Goal: Information Seeking & Learning: Learn about a topic

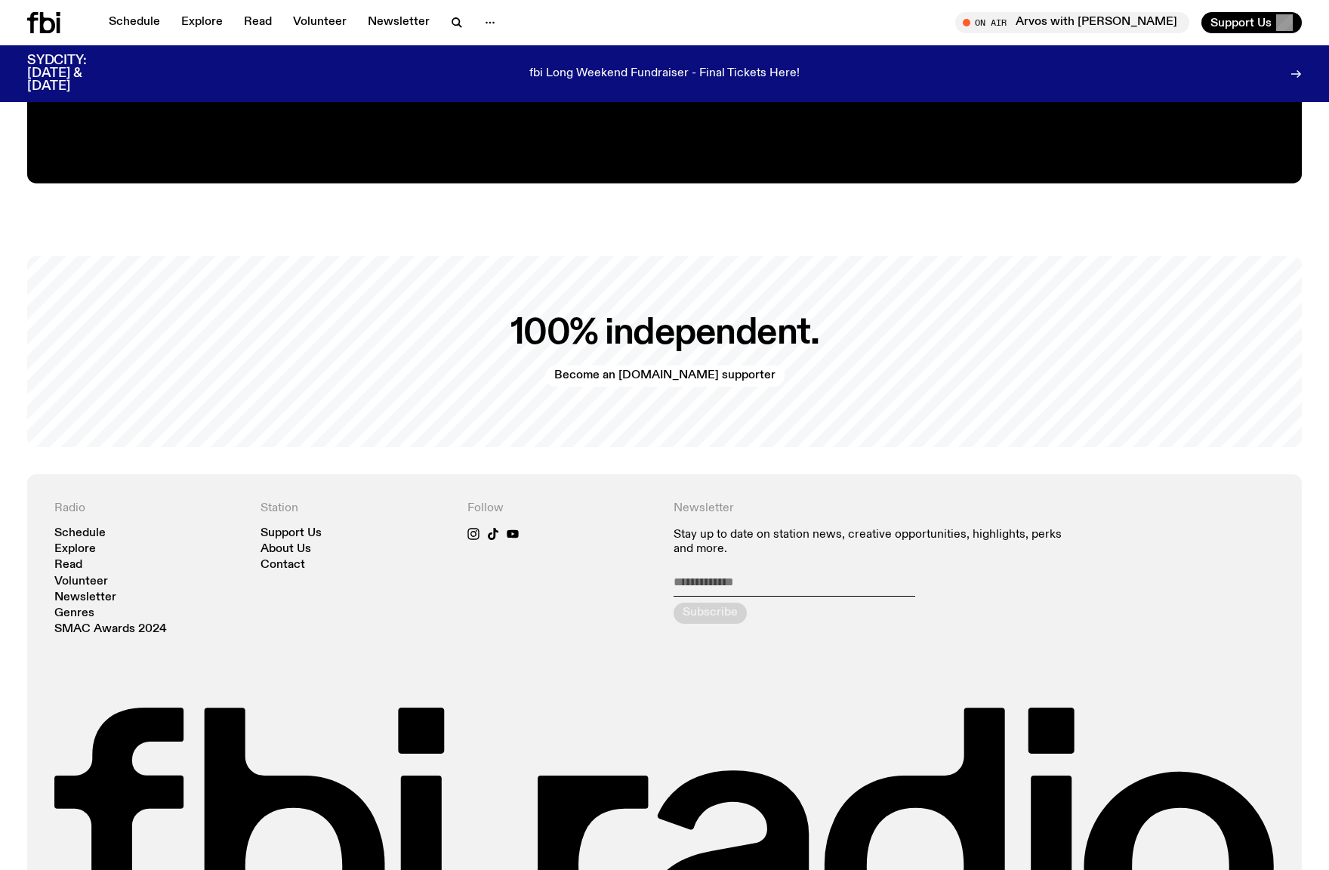
scroll to position [3220, 0]
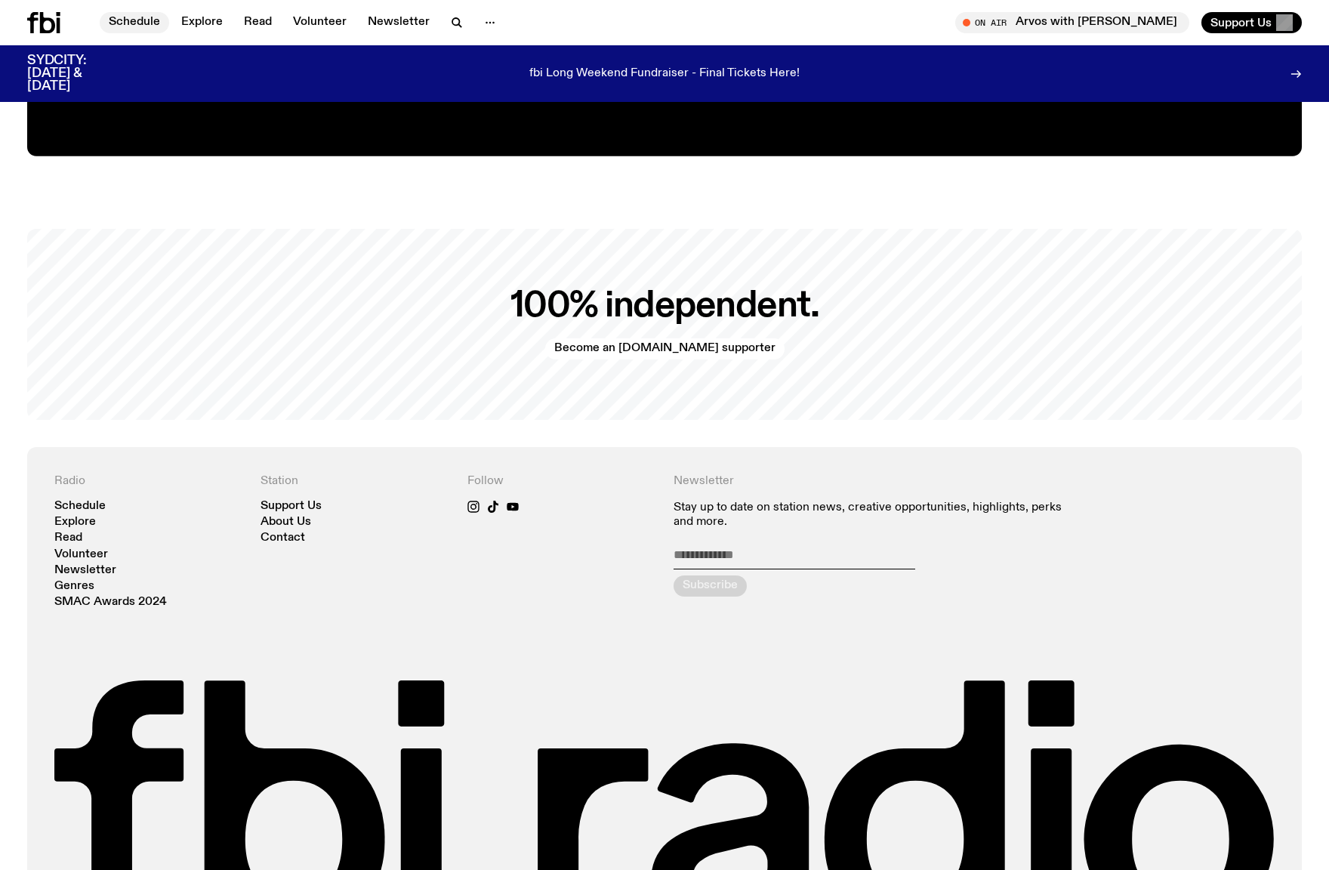
click at [137, 24] on link "Schedule" at bounding box center [134, 22] width 69 height 21
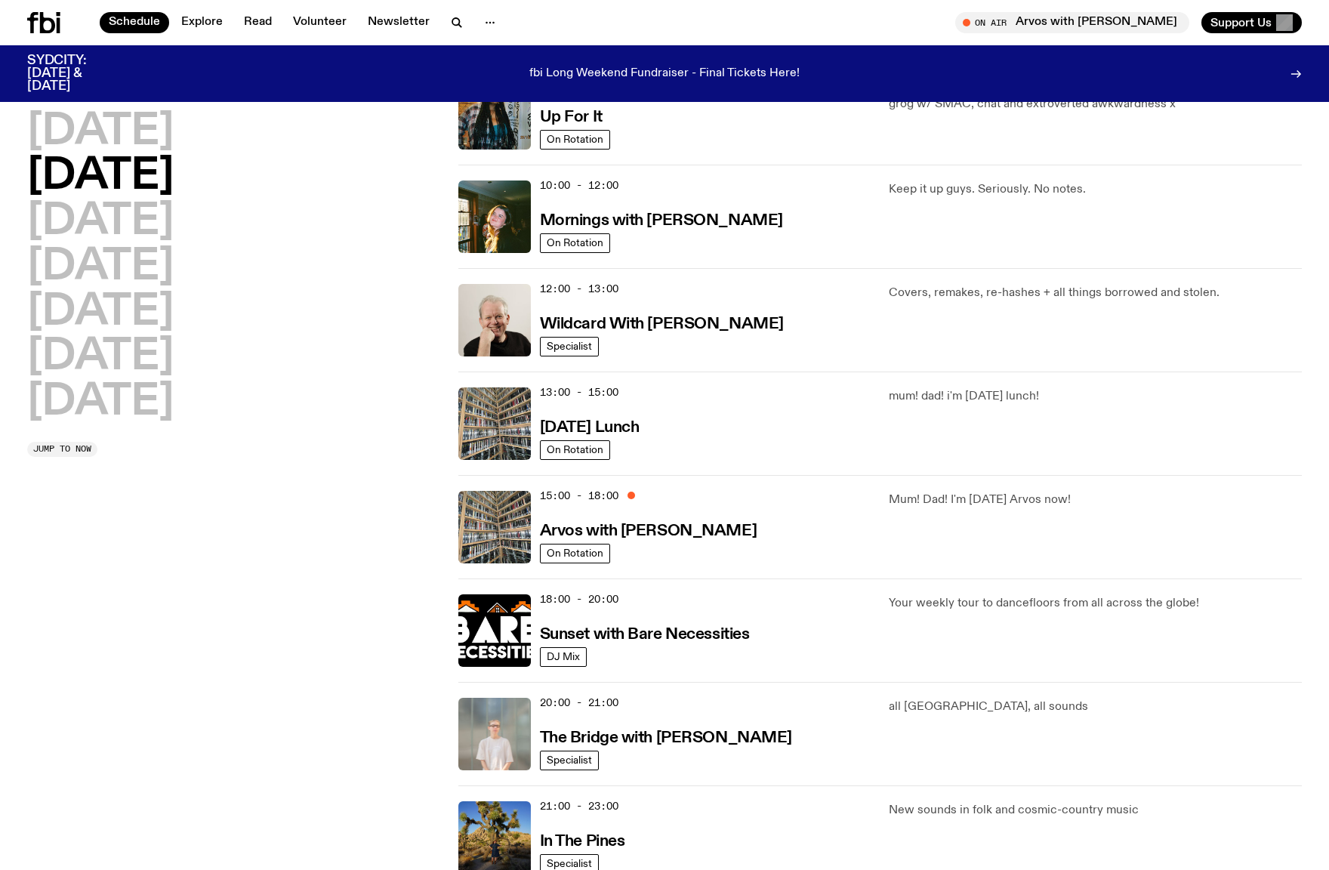
scroll to position [390, 0]
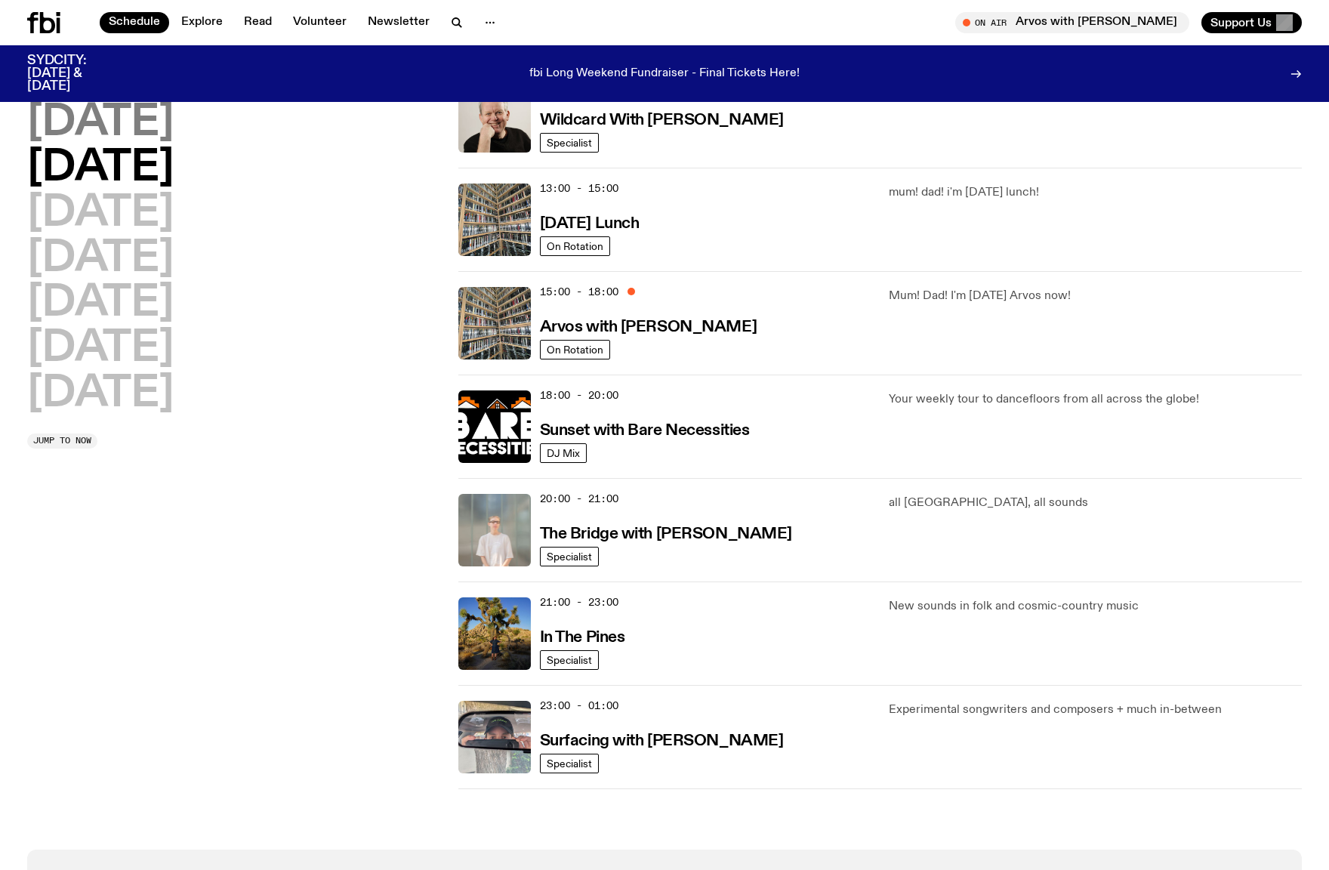
click at [134, 138] on h2 "[DATE]" at bounding box center [100, 123] width 147 height 42
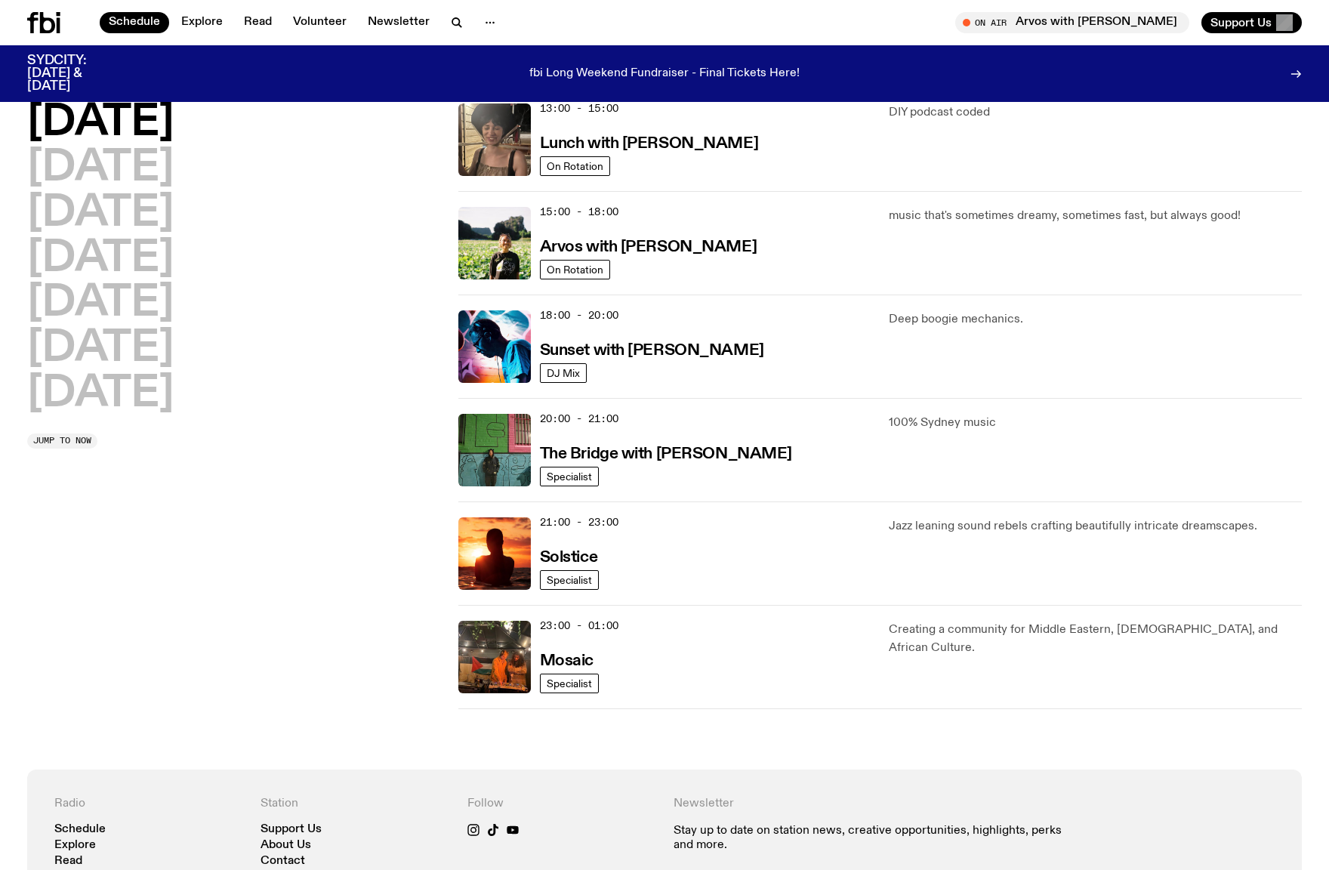
scroll to position [466, 0]
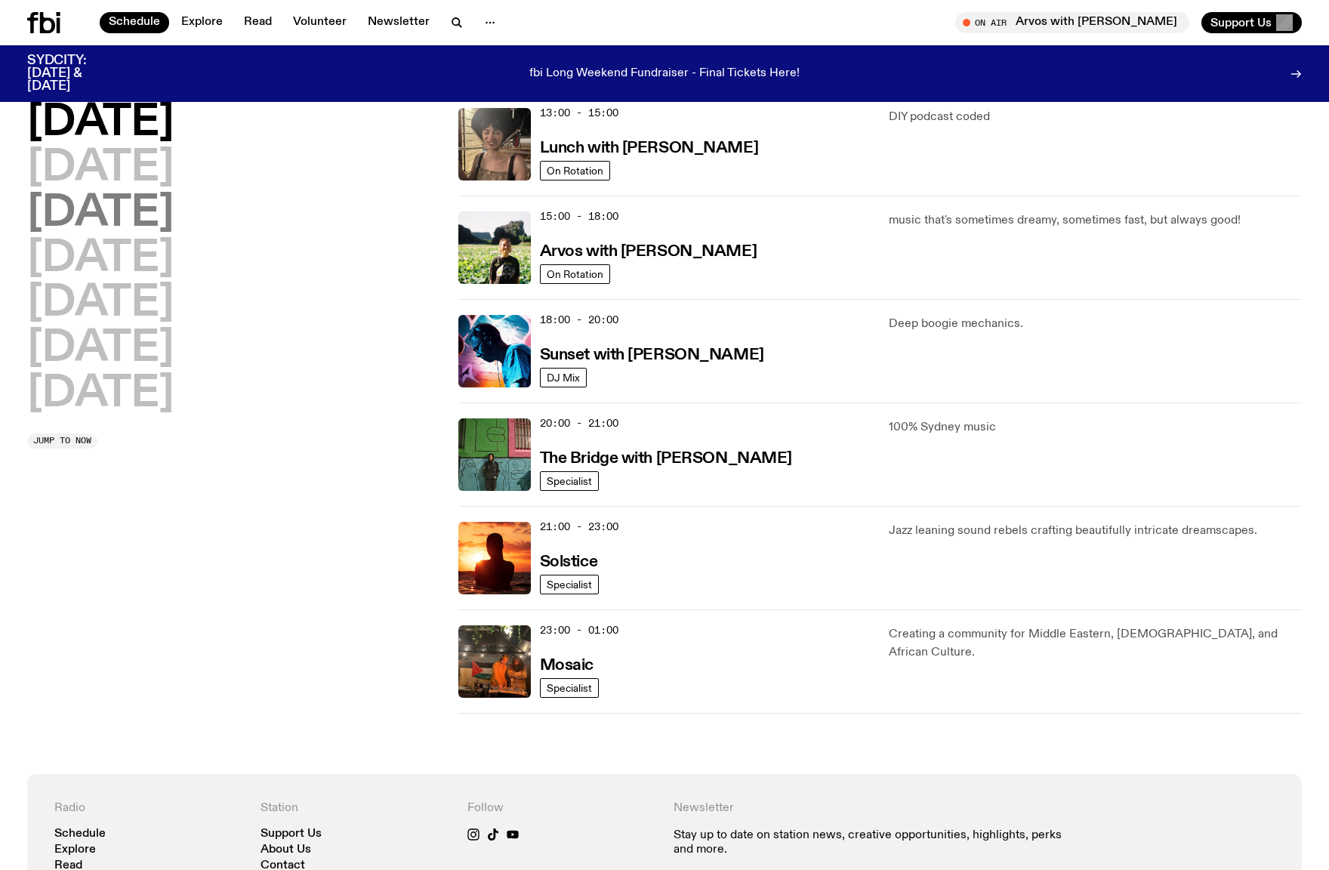
click at [174, 217] on h2 "[DATE]" at bounding box center [100, 214] width 147 height 42
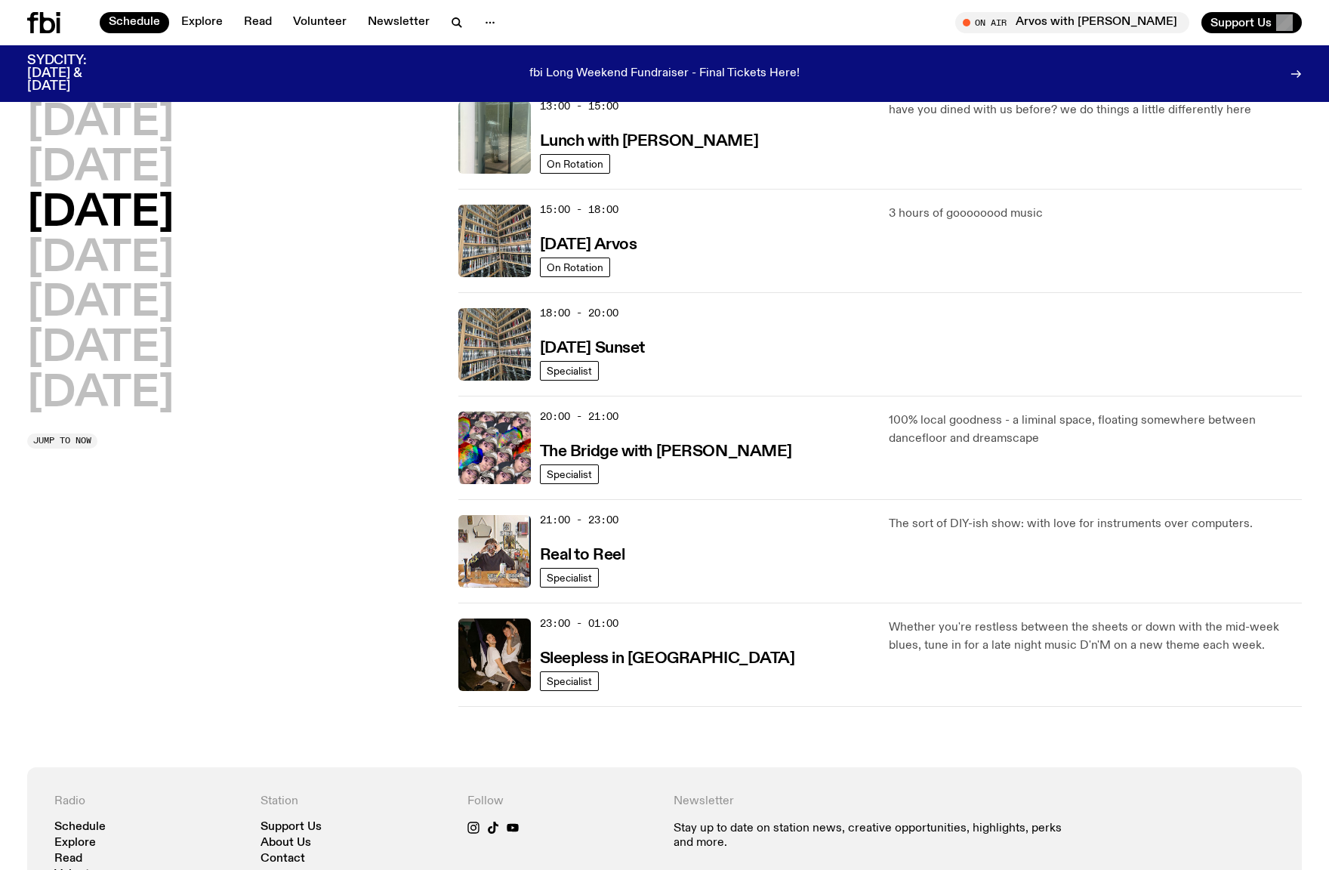
scroll to position [819, 0]
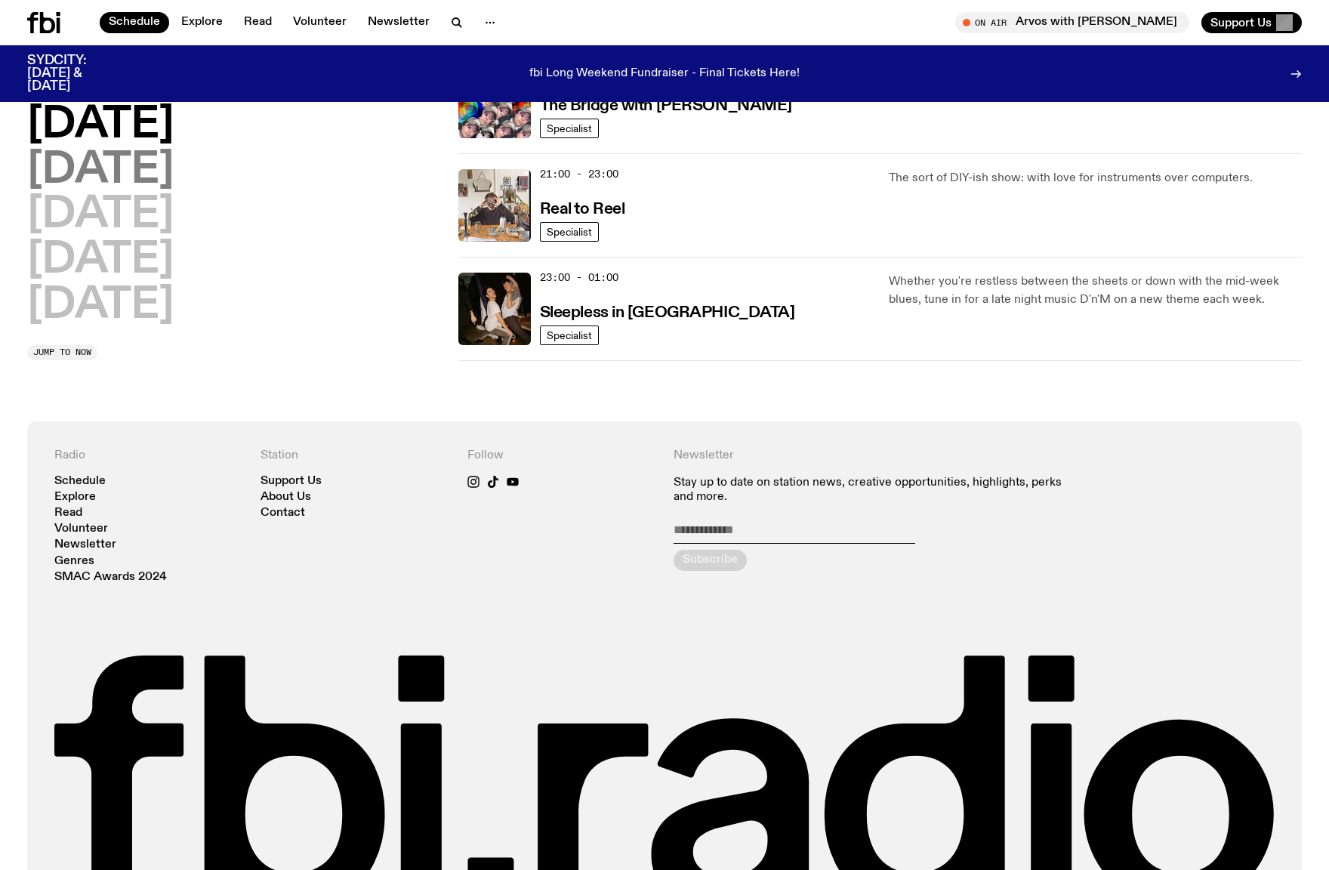
click at [174, 178] on h2 "[DATE]" at bounding box center [100, 171] width 147 height 42
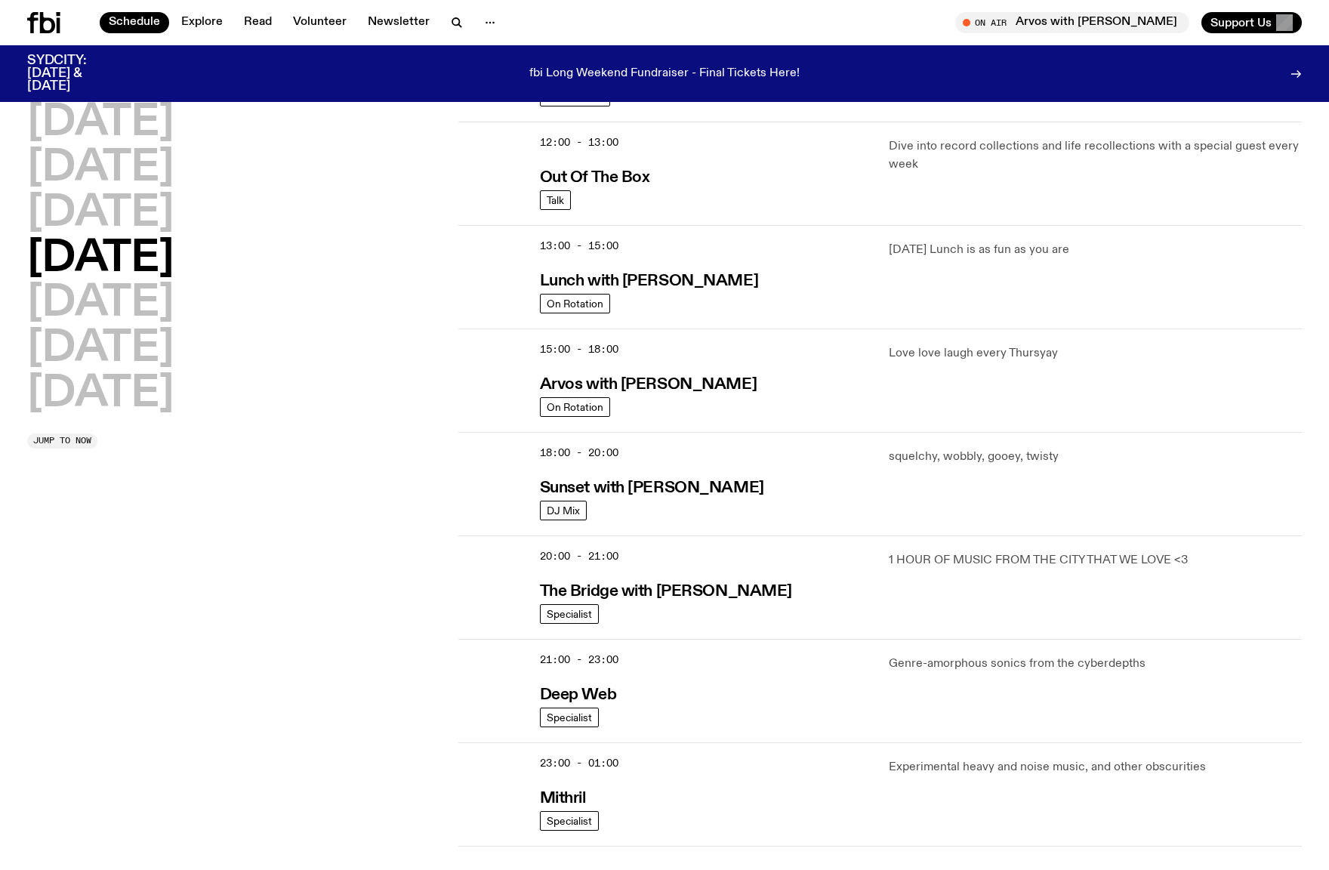
scroll to position [501, 0]
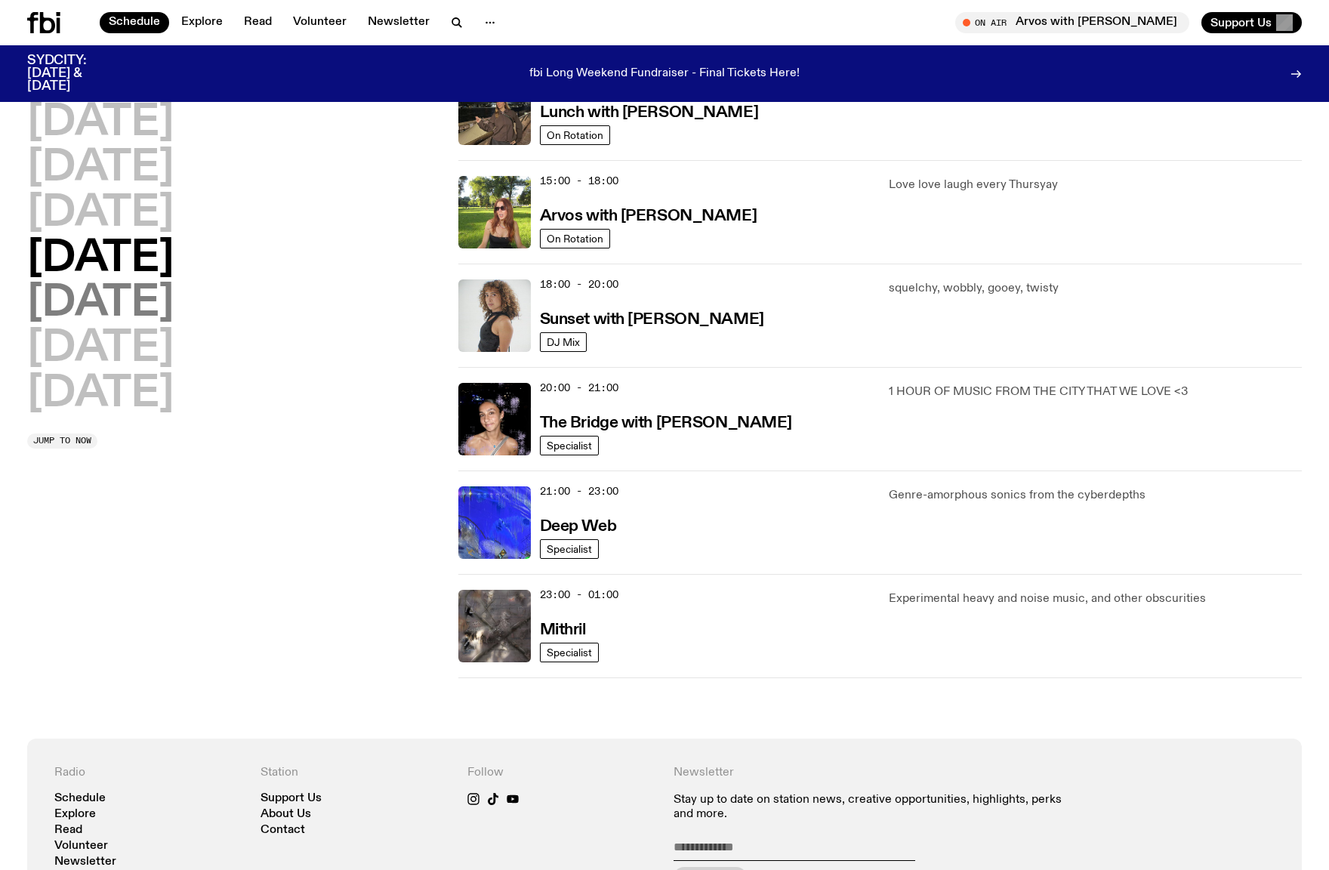
click at [109, 305] on h2 "[DATE]" at bounding box center [100, 303] width 147 height 42
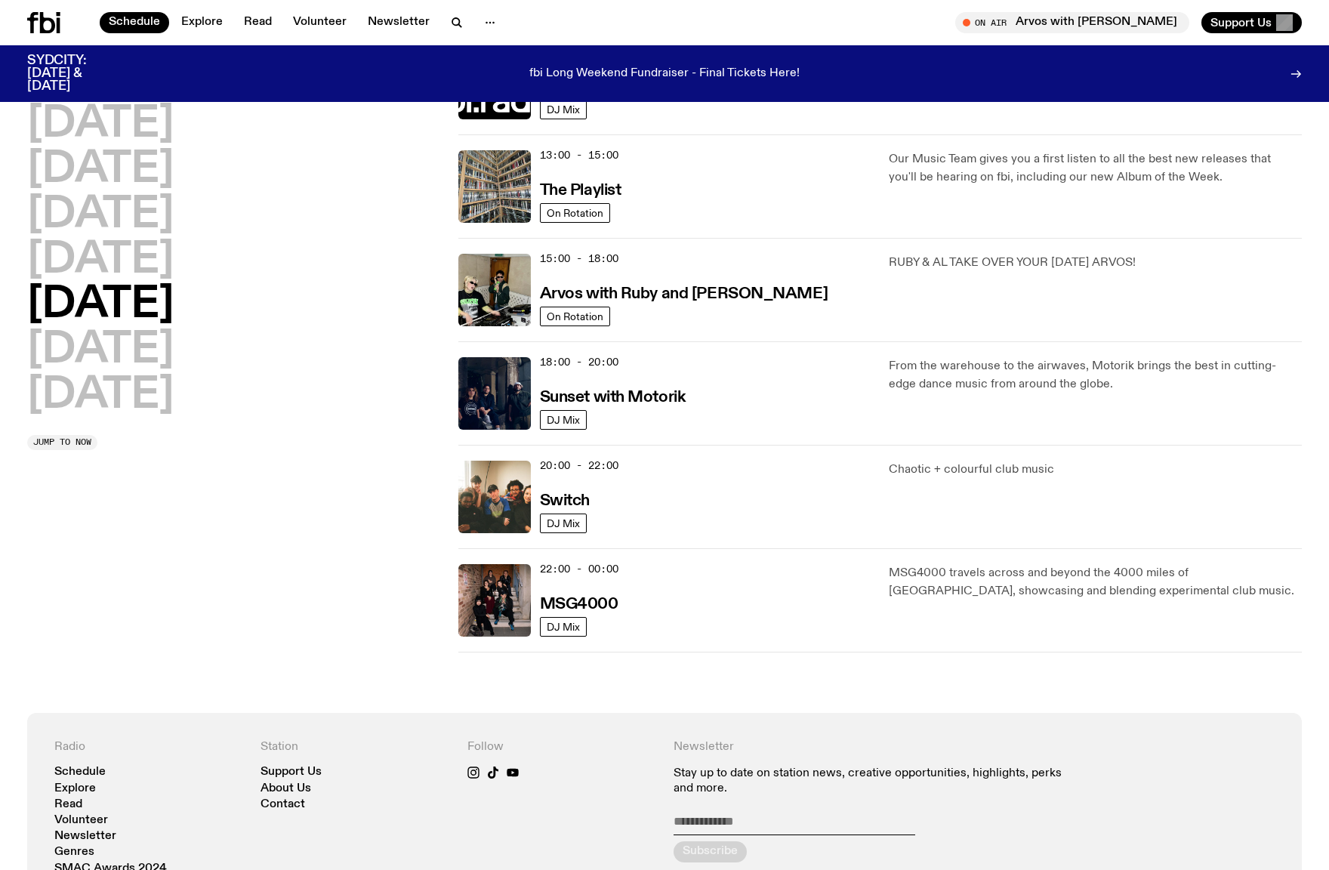
scroll to position [424, 0]
click at [157, 353] on h2 "[DATE]" at bounding box center [100, 349] width 147 height 42
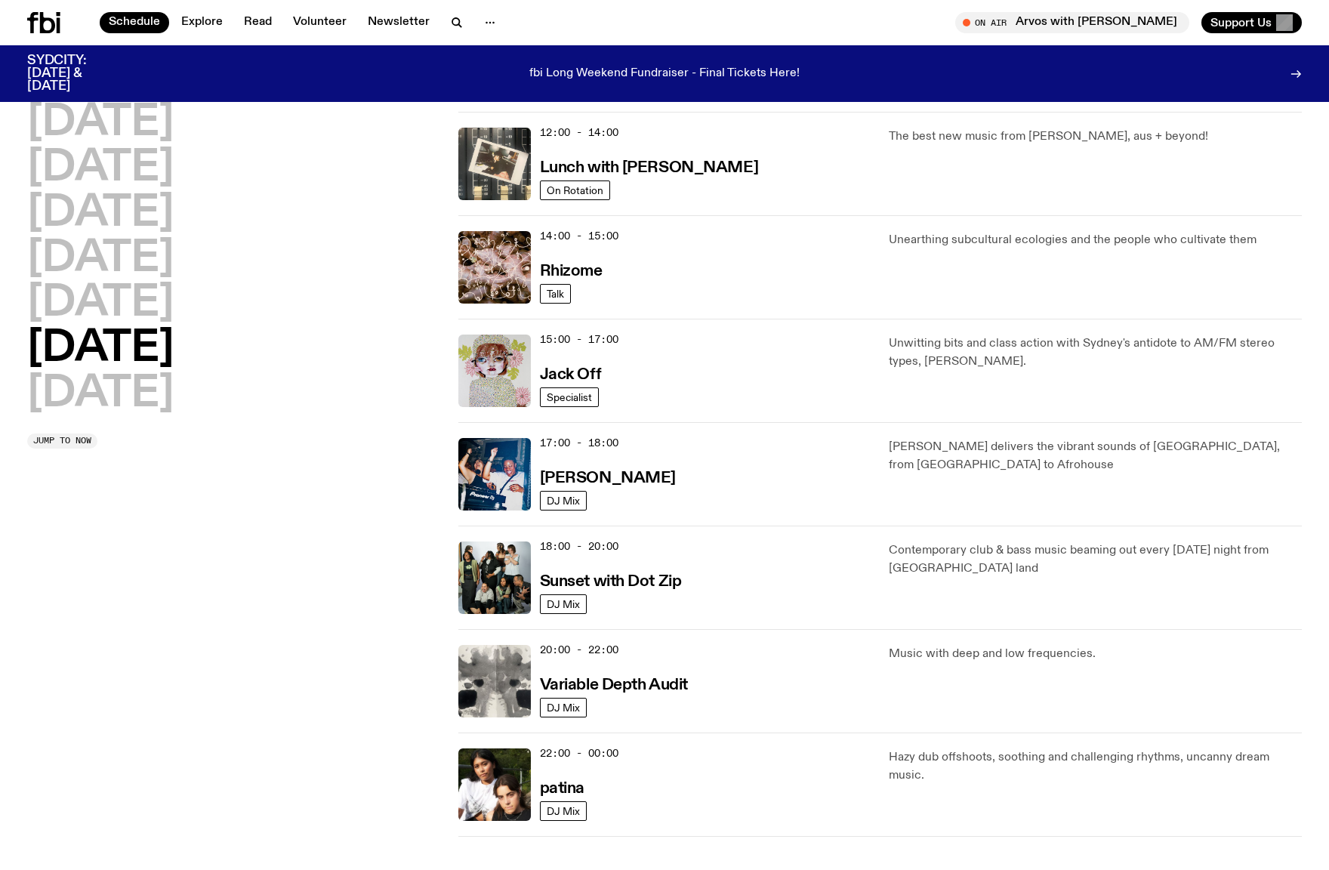
scroll to position [687, 0]
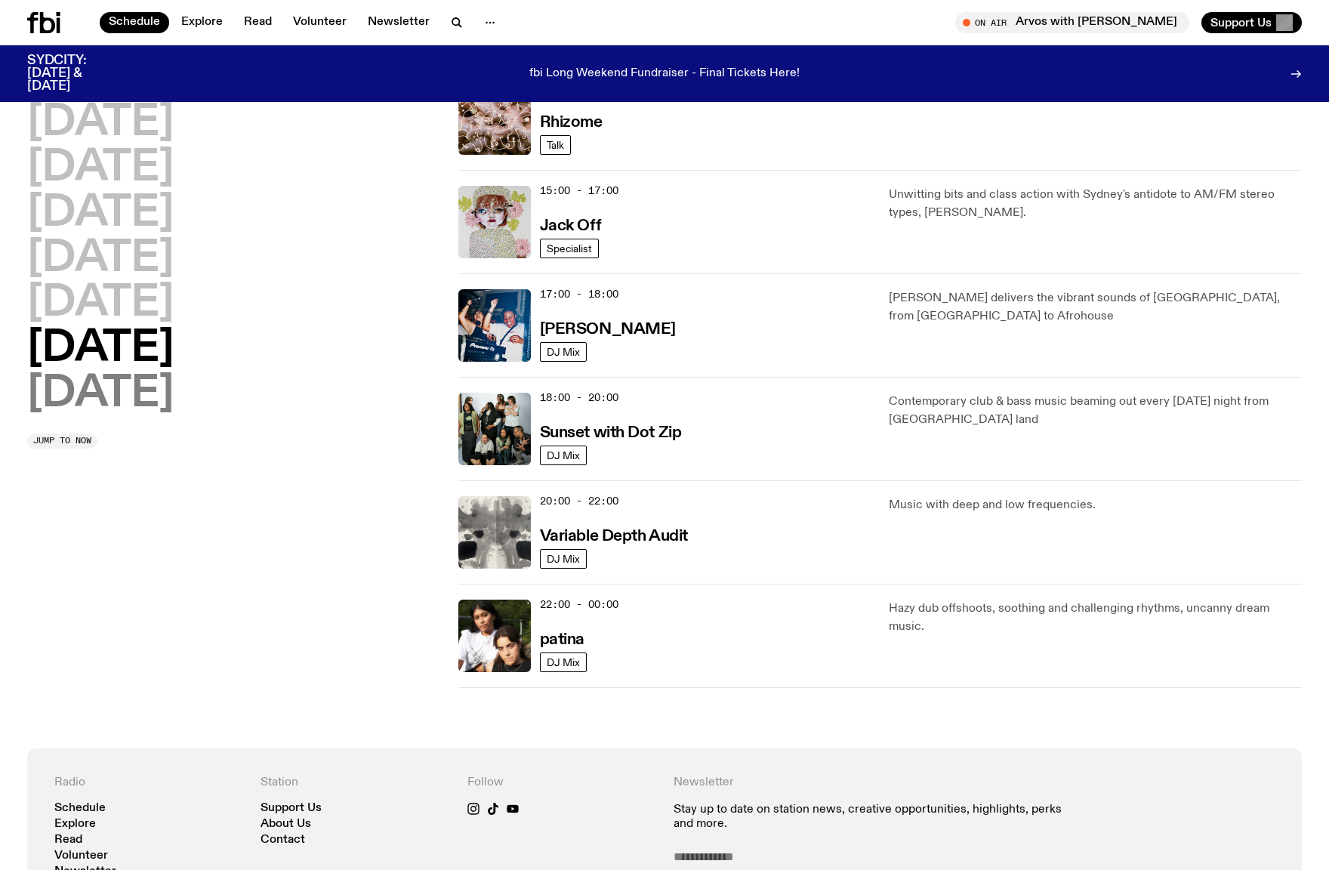
click at [155, 406] on h2 "[DATE]" at bounding box center [100, 394] width 147 height 42
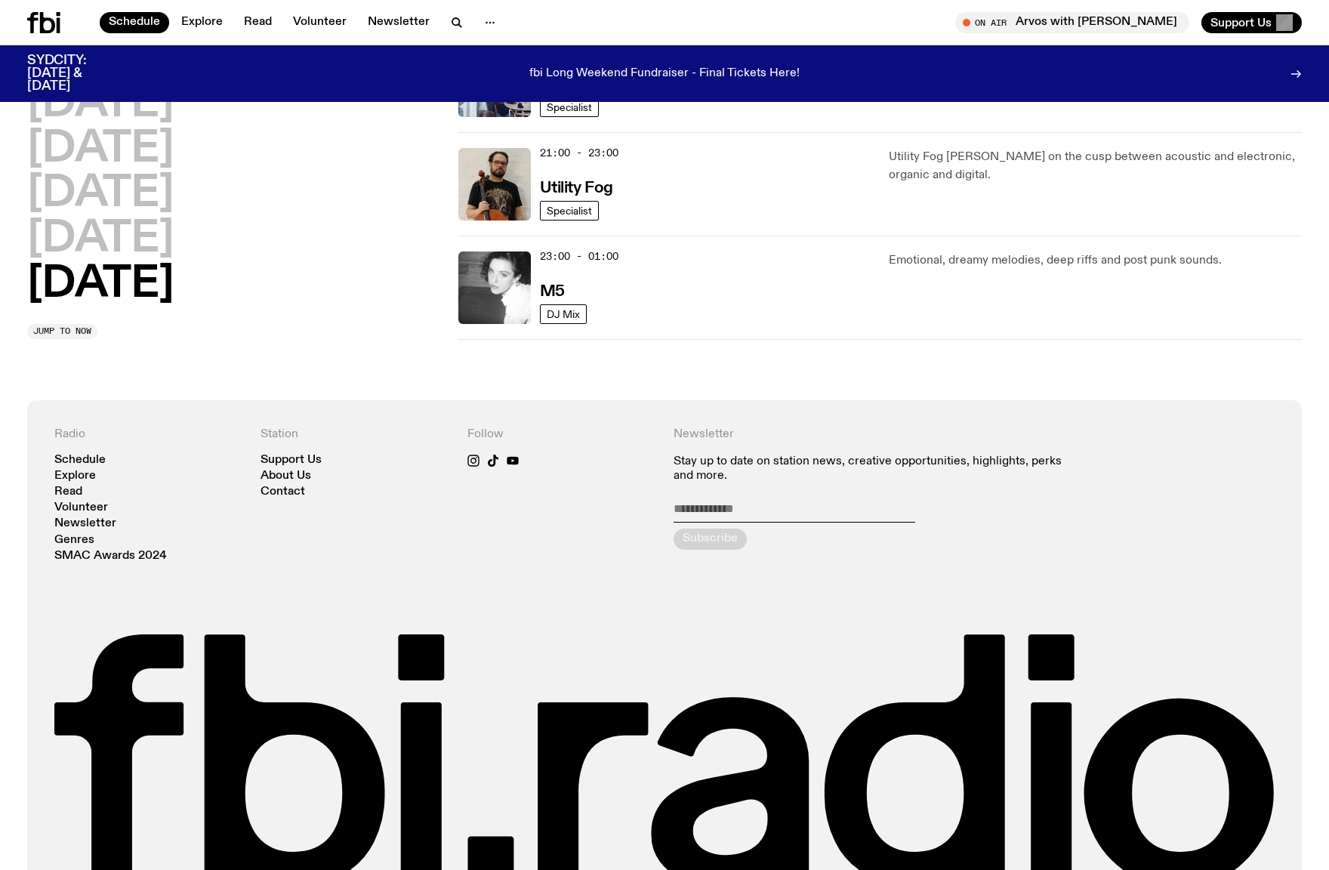
scroll to position [1180, 0]
